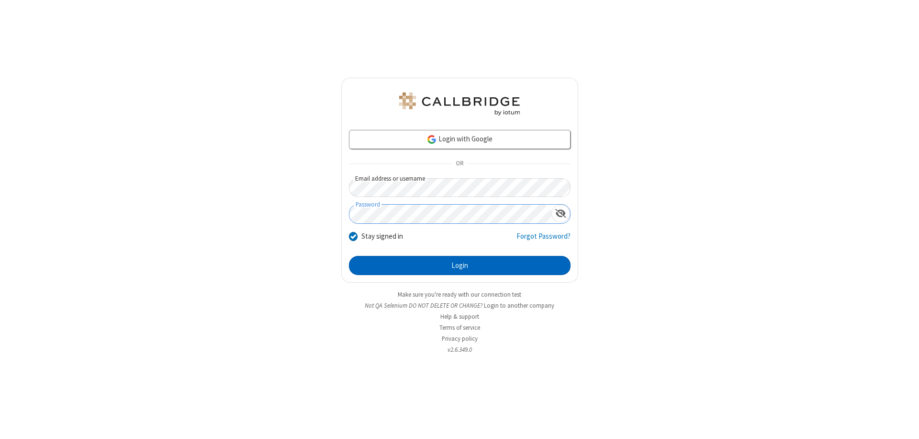
click at [460, 265] on button "Login" at bounding box center [460, 265] width 222 height 19
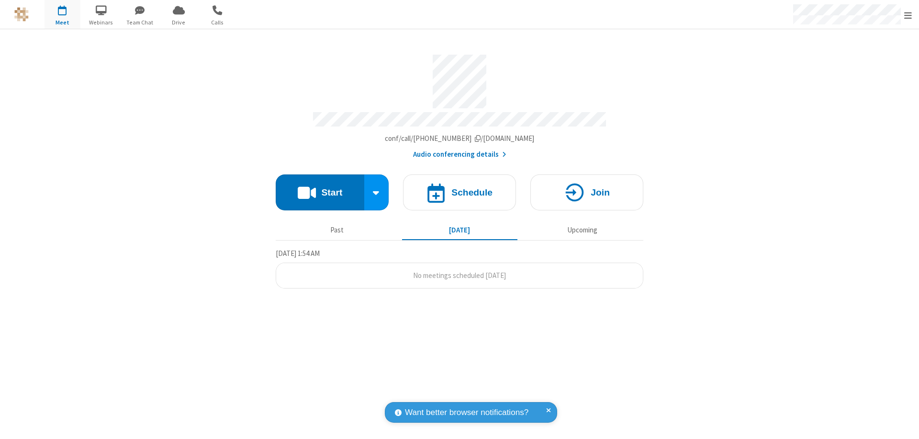
click at [908, 15] on span "Open menu" at bounding box center [908, 16] width 8 height 10
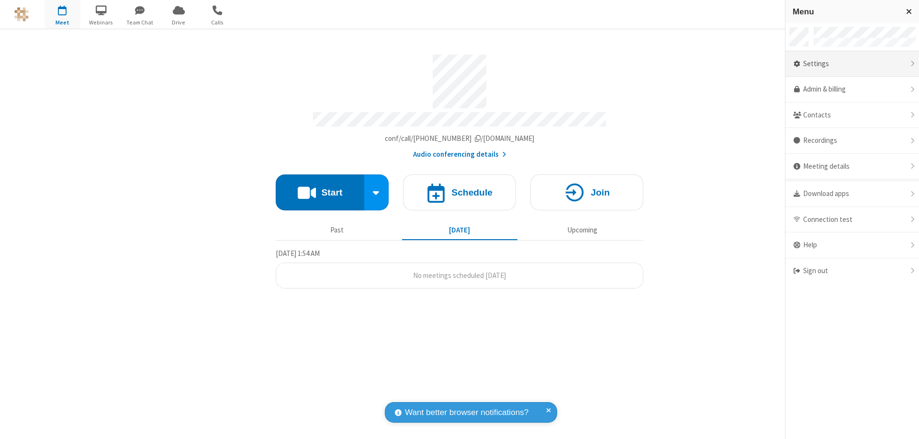
click at [852, 64] on div "Settings" at bounding box center [853, 64] width 134 height 26
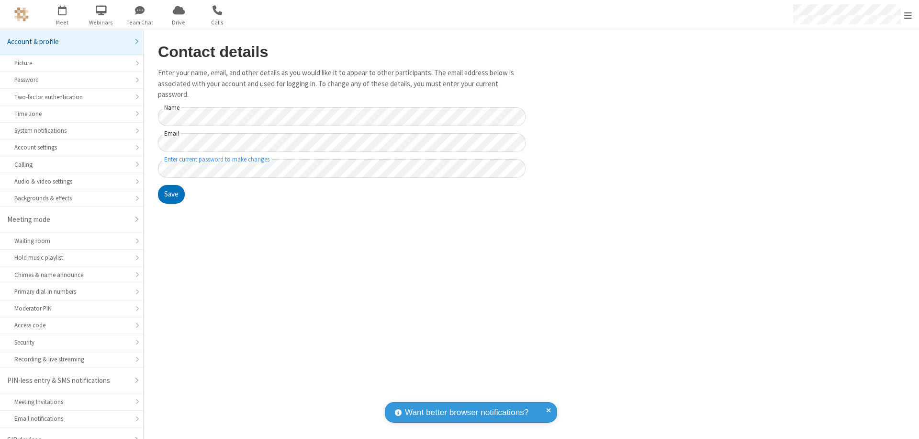
scroll to position [13, 0]
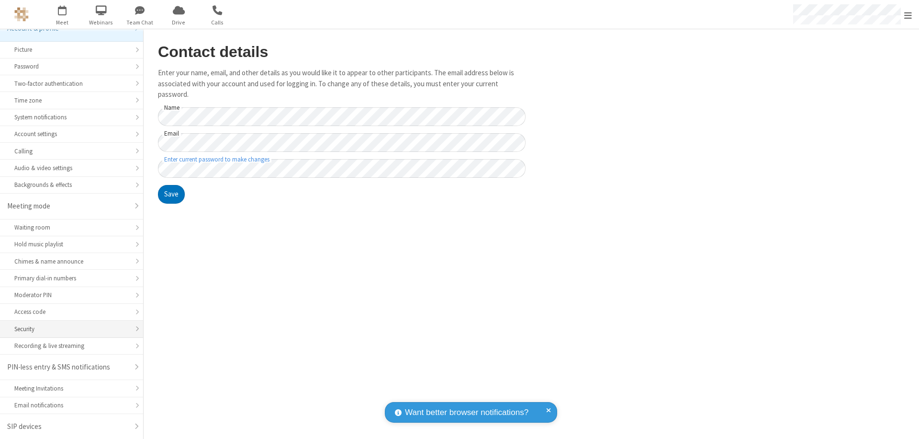
click at [68, 328] on div "Security" at bounding box center [71, 328] width 114 height 9
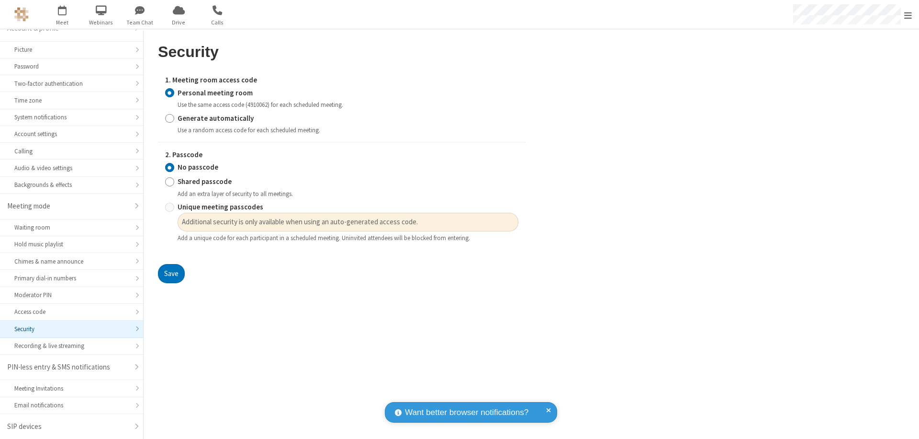
click at [169, 118] on input "Generate automatically" at bounding box center [169, 118] width 9 height 10
radio input "true"
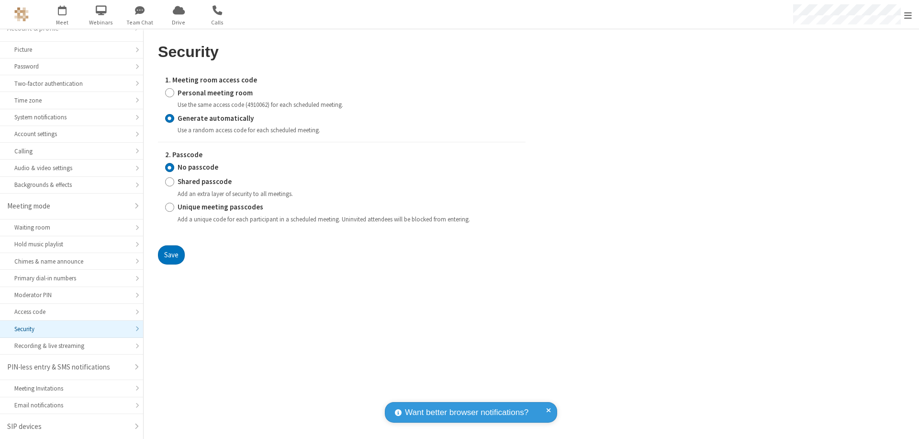
click at [169, 167] on input "No passcode" at bounding box center [169, 167] width 9 height 10
click at [171, 254] on button "Save" at bounding box center [171, 254] width 27 height 19
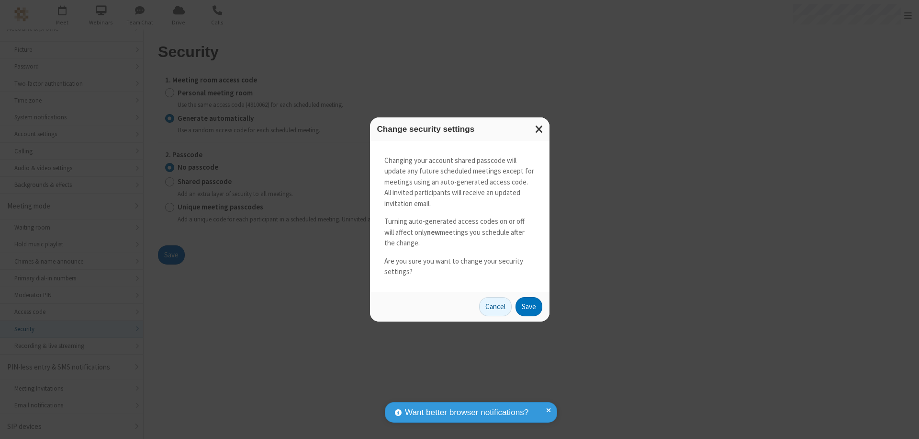
click at [529, 306] on button "Save" at bounding box center [529, 306] width 27 height 19
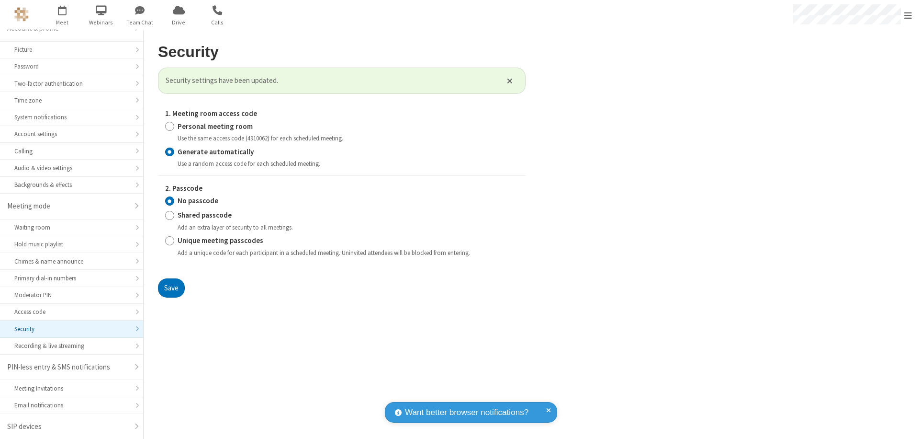
click at [908, 15] on span "Open menu" at bounding box center [908, 16] width 8 height 10
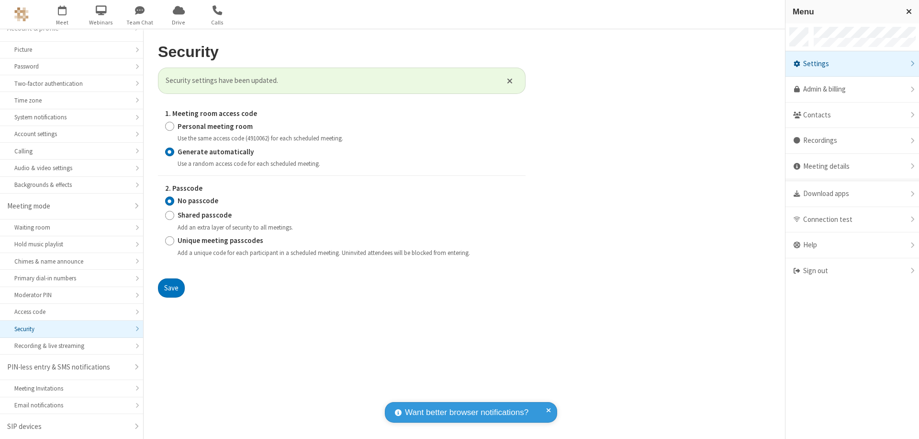
click at [62, 14] on span "button" at bounding box center [63, 10] width 36 height 16
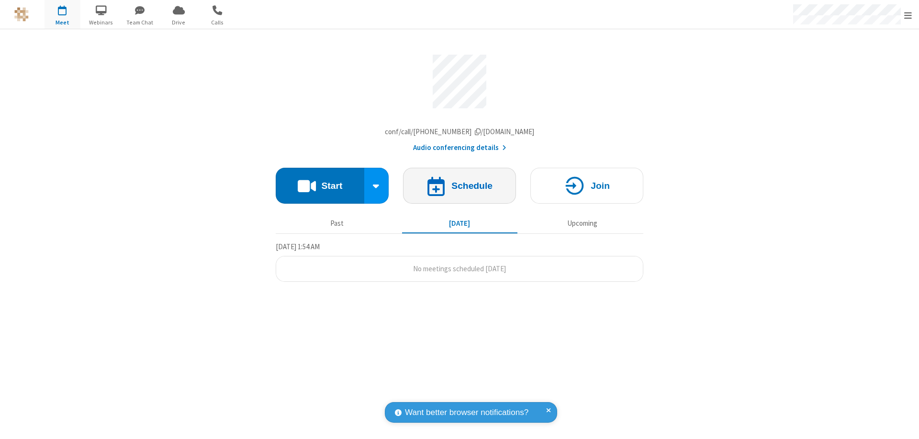
click at [460, 188] on h4 "Schedule" at bounding box center [471, 185] width 41 height 9
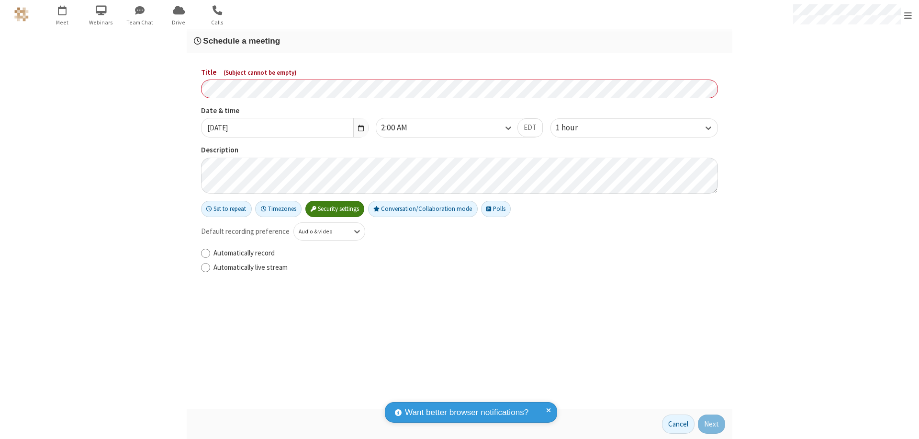
click at [460, 41] on h3 "Schedule a meeting" at bounding box center [459, 40] width 531 height 9
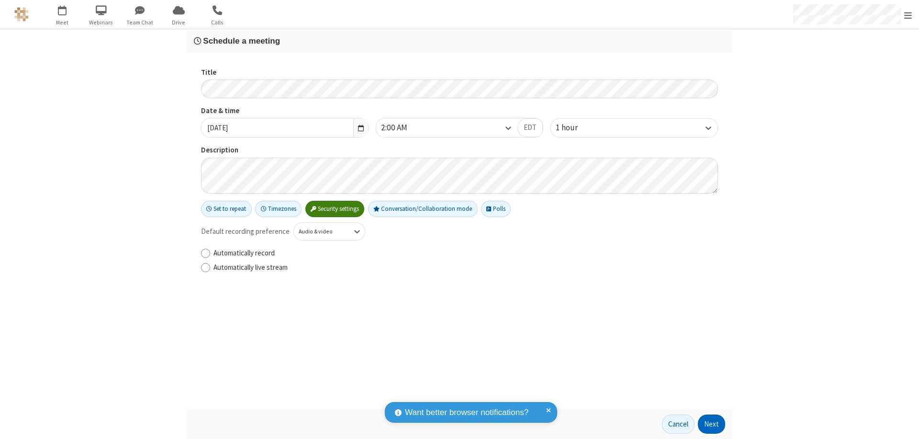
click at [712, 424] on button "Next" at bounding box center [711, 423] width 27 height 19
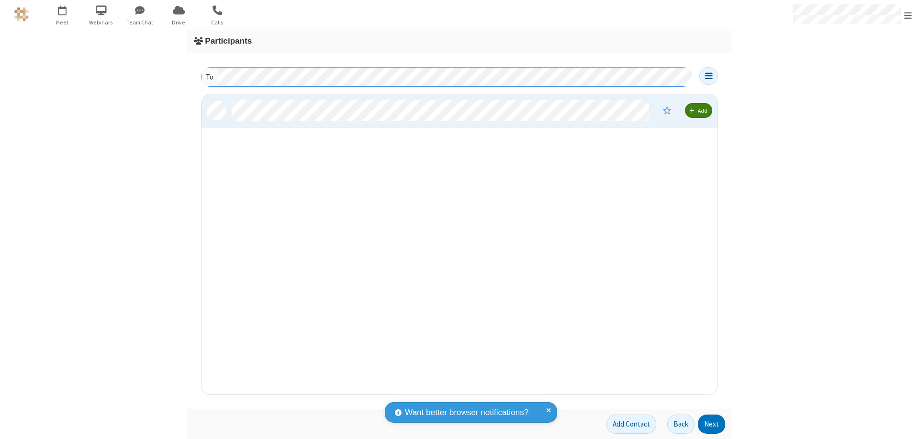
scroll to position [292, 509]
click at [712, 424] on button "Next" at bounding box center [711, 423] width 27 height 19
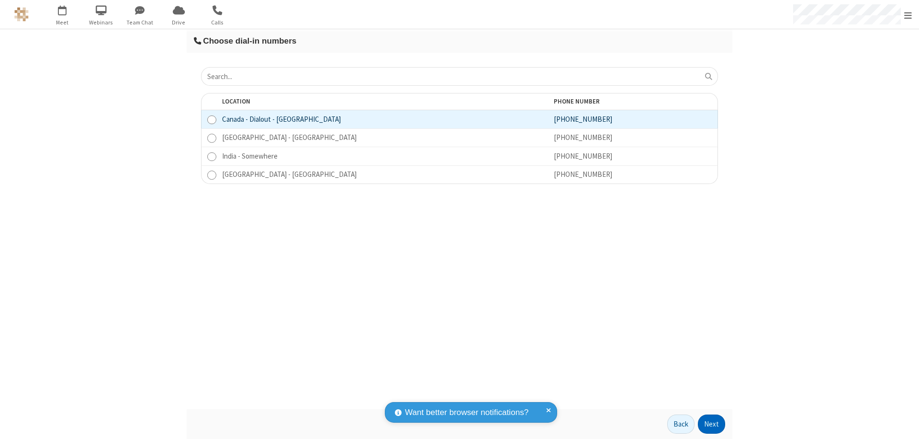
click at [712, 424] on button "Next" at bounding box center [711, 423] width 27 height 19
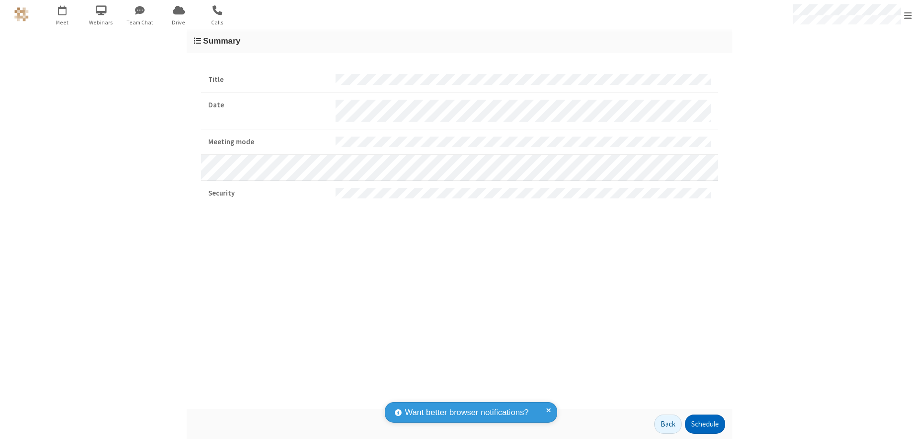
click at [705, 424] on button "Schedule" at bounding box center [705, 423] width 40 height 19
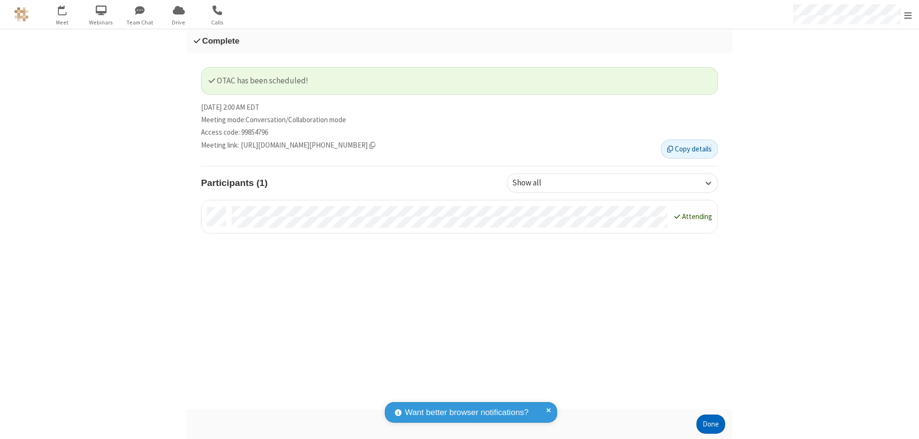
click at [711, 424] on button "Done" at bounding box center [711, 423] width 29 height 19
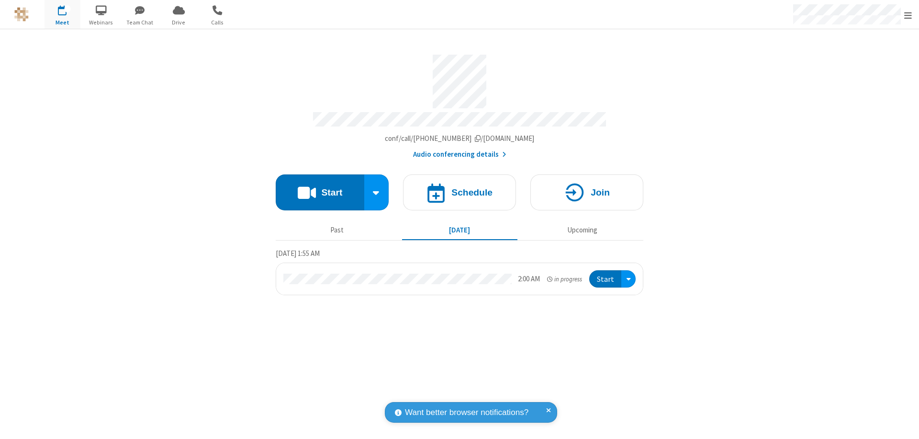
click at [606, 274] on button "Start" at bounding box center [605, 279] width 32 height 18
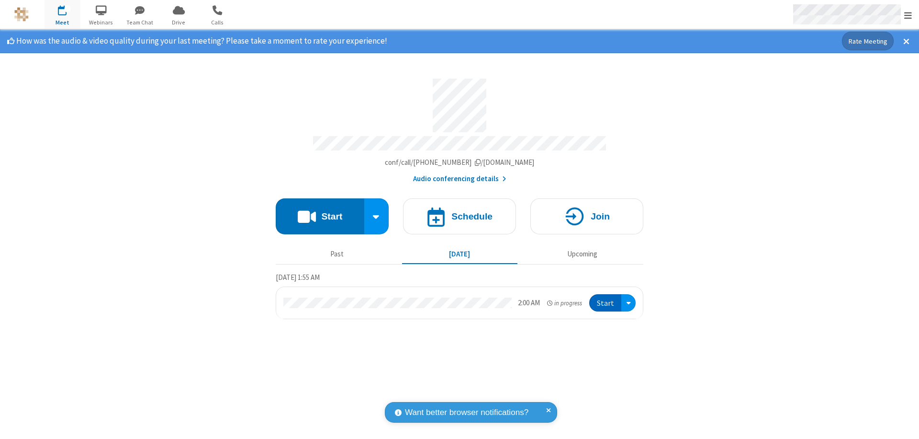
click at [908, 15] on span "Open menu" at bounding box center [908, 16] width 8 height 10
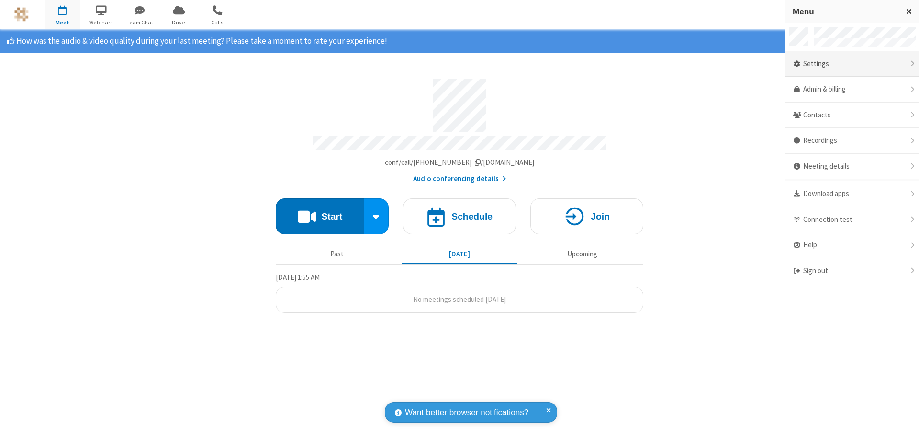
click at [852, 64] on div "Settings" at bounding box center [853, 64] width 134 height 26
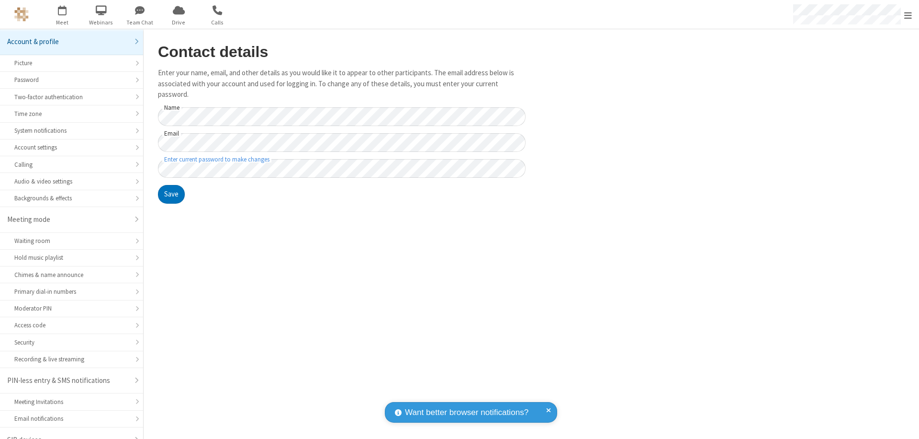
scroll to position [13, 0]
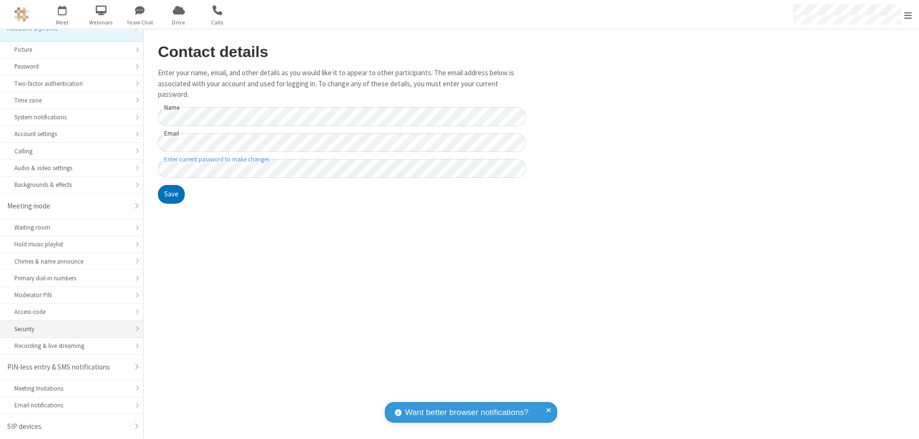
click at [68, 328] on div "Security" at bounding box center [71, 328] width 114 height 9
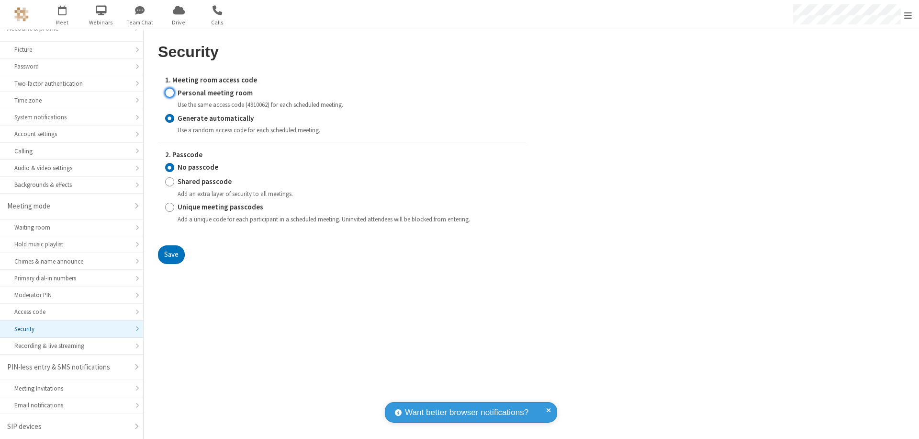
click at [169, 92] on input "Personal meeting room" at bounding box center [169, 93] width 9 height 10
radio input "true"
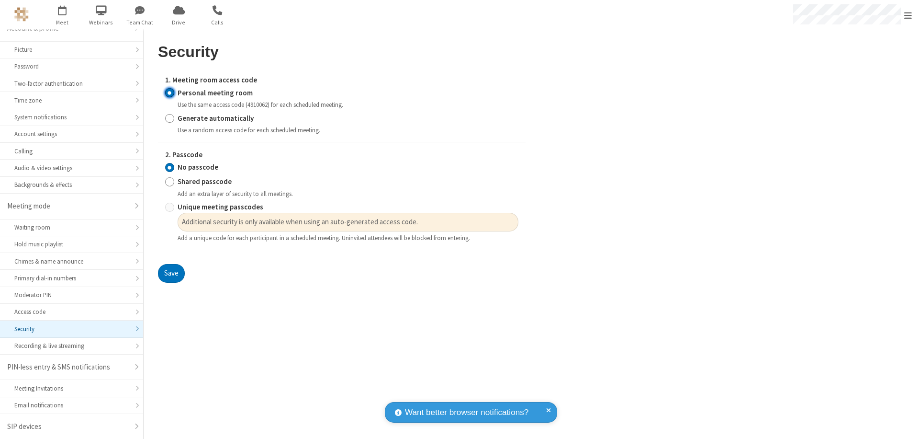
click at [169, 167] on input "No passcode" at bounding box center [169, 167] width 9 height 10
click at [171, 273] on button "Save" at bounding box center [171, 273] width 27 height 19
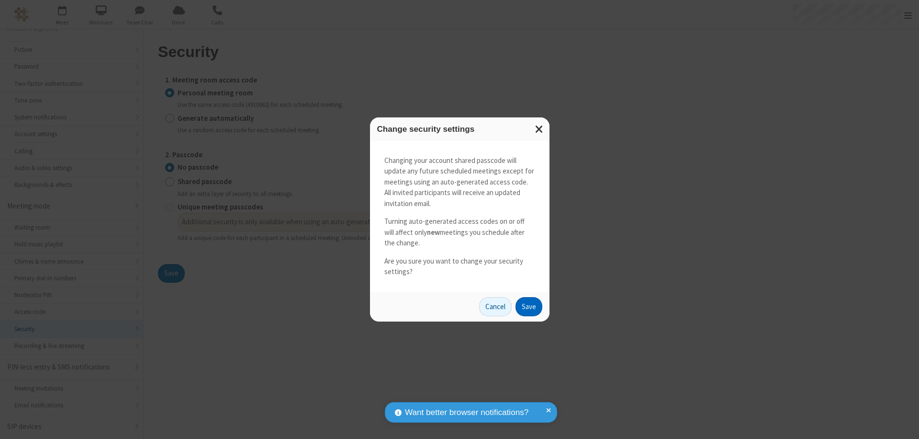
click at [529, 306] on button "Save" at bounding box center [529, 306] width 27 height 19
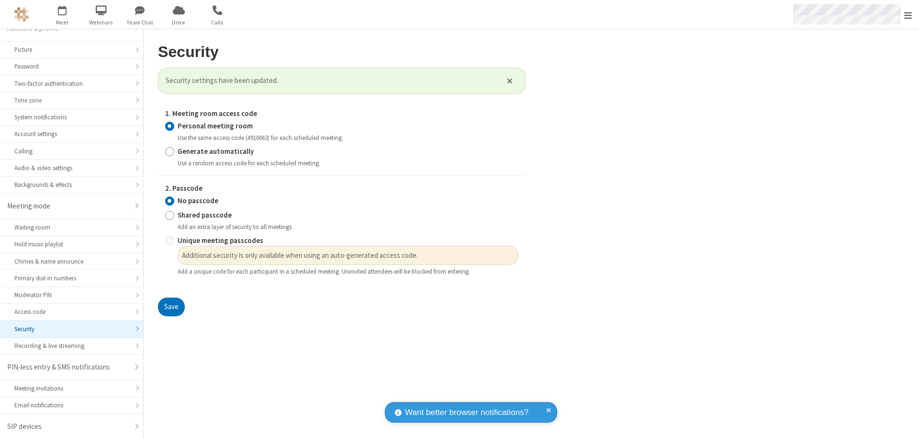
click at [908, 14] on span "Open menu" at bounding box center [908, 16] width 8 height 10
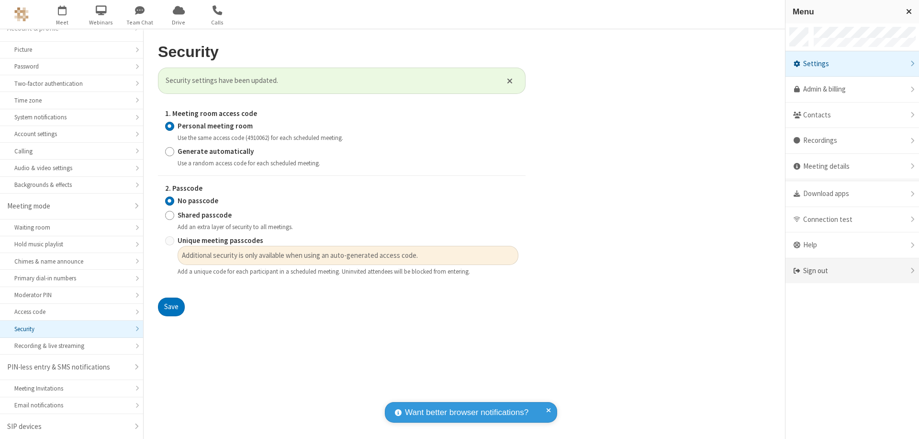
click at [852, 270] on div "Sign out" at bounding box center [853, 270] width 134 height 25
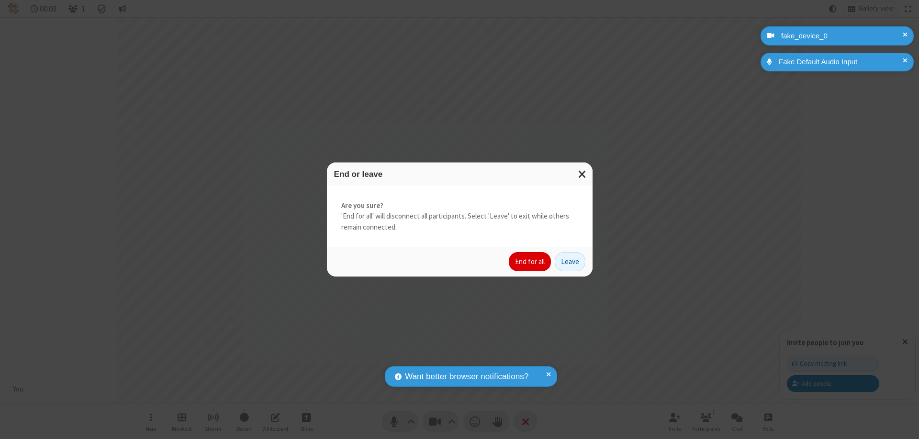
click at [530, 261] on button "End for all" at bounding box center [530, 261] width 42 height 19
